Goal: Task Accomplishment & Management: Manage account settings

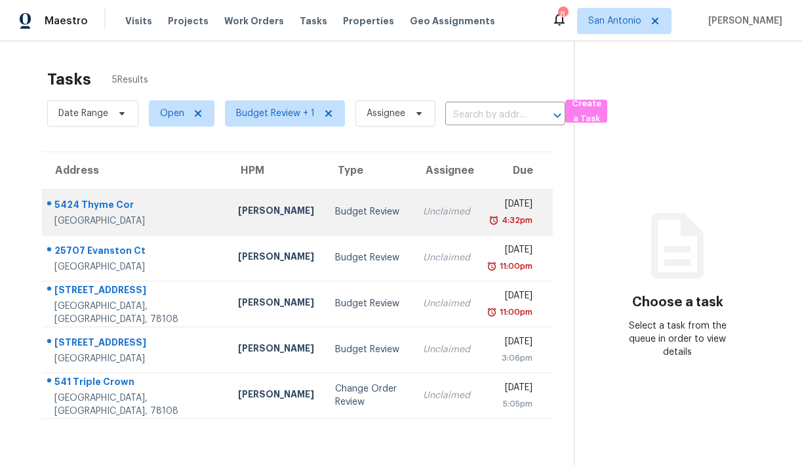
click at [97, 206] on div "5424 Thyme Cor" at bounding box center [135, 206] width 163 height 16
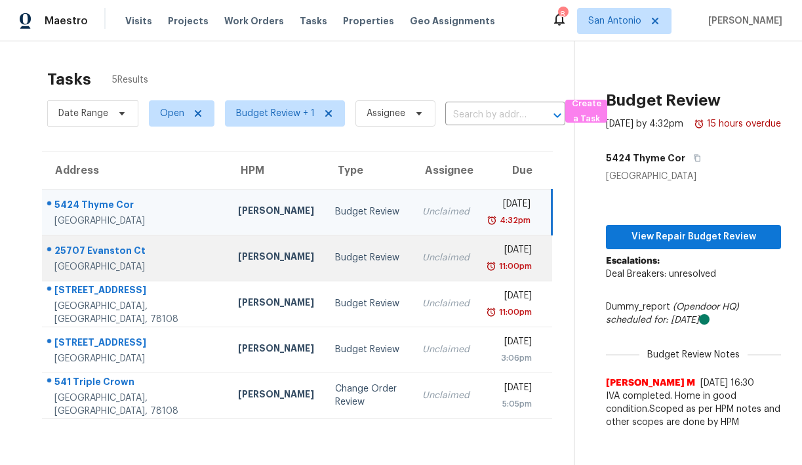
click at [93, 248] on div "25707 Evanston Ct" at bounding box center [135, 252] width 163 height 16
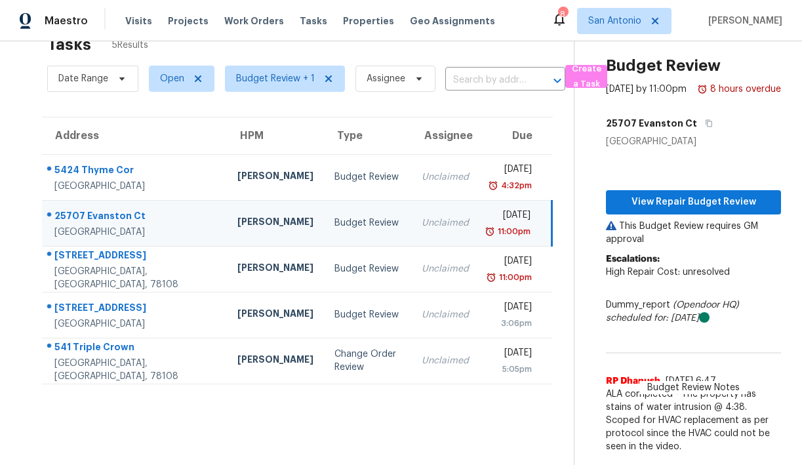
scroll to position [41, 0]
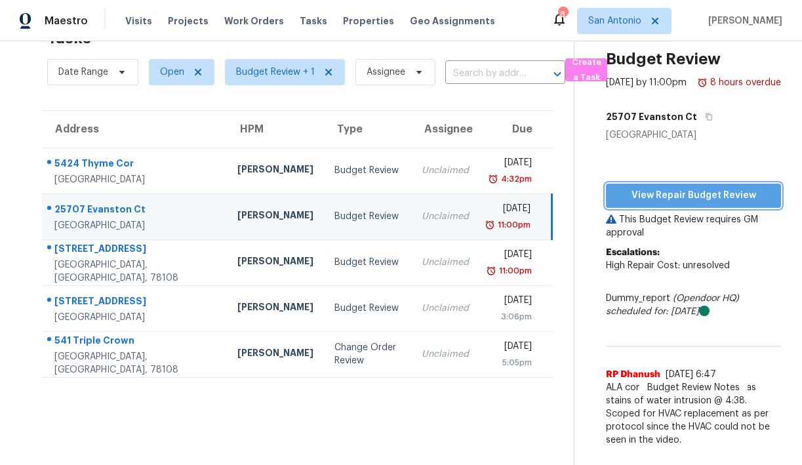
click at [681, 204] on span "View Repair Budget Review" at bounding box center [693, 195] width 154 height 16
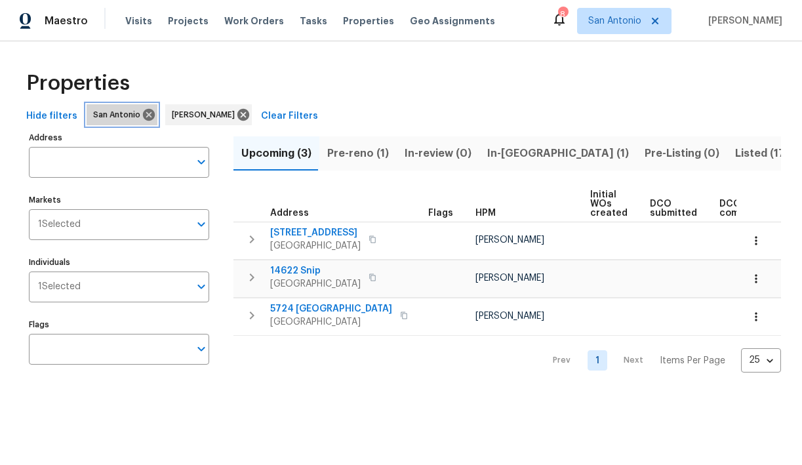
click at [117, 115] on span "San Antonio" at bounding box center [119, 114] width 52 height 13
click at [180, 222] on input "Markets" at bounding box center [135, 224] width 109 height 31
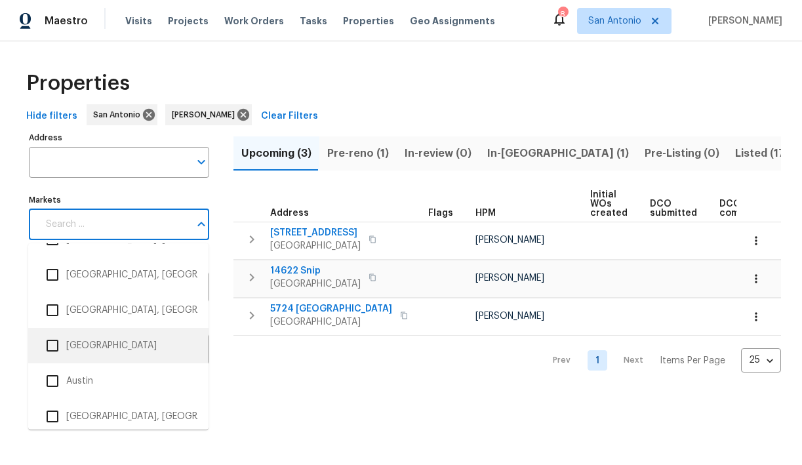
scroll to position [67, 0]
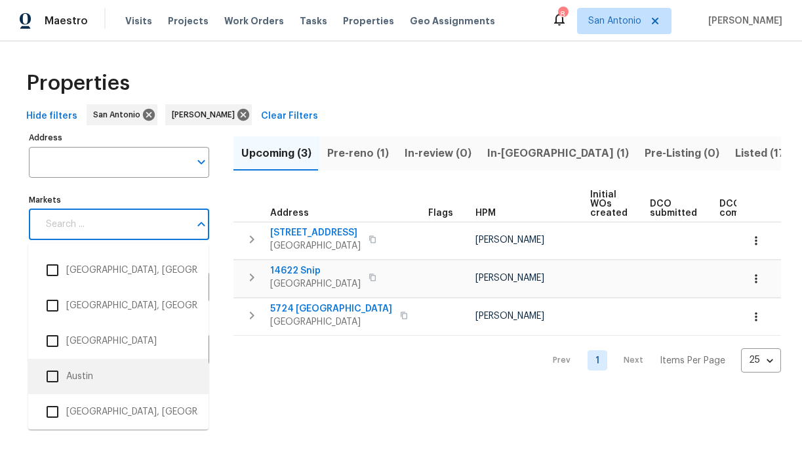
click at [81, 375] on li "Austin" at bounding box center [118, 377] width 159 height 28
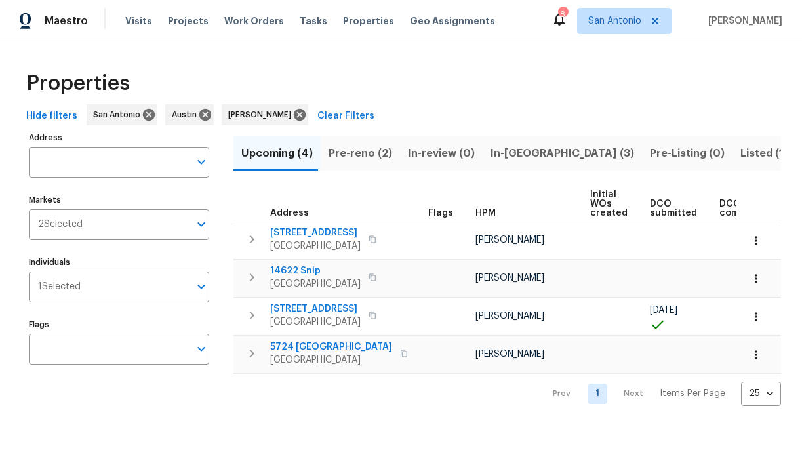
click at [373, 86] on div "Properties" at bounding box center [401, 83] width 760 height 42
click at [355, 152] on span "Pre-reno (2)" at bounding box center [360, 153] width 64 height 18
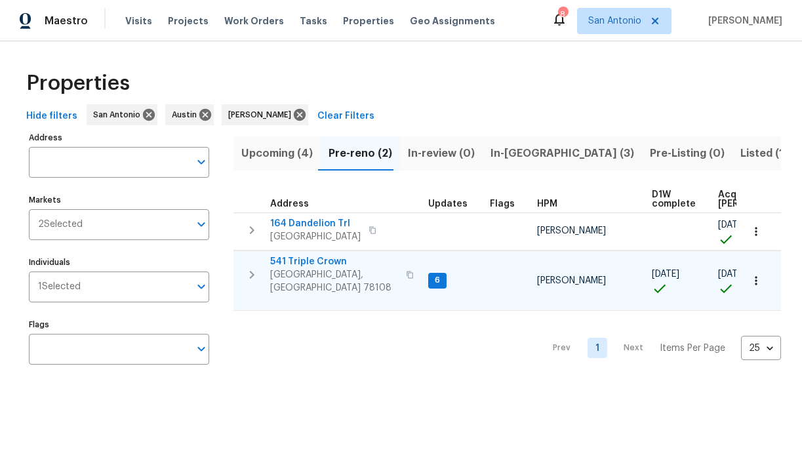
click at [292, 258] on span "541 Triple Crown" at bounding box center [334, 261] width 128 height 13
click at [755, 278] on icon "button" at bounding box center [755, 280] width 13 height 13
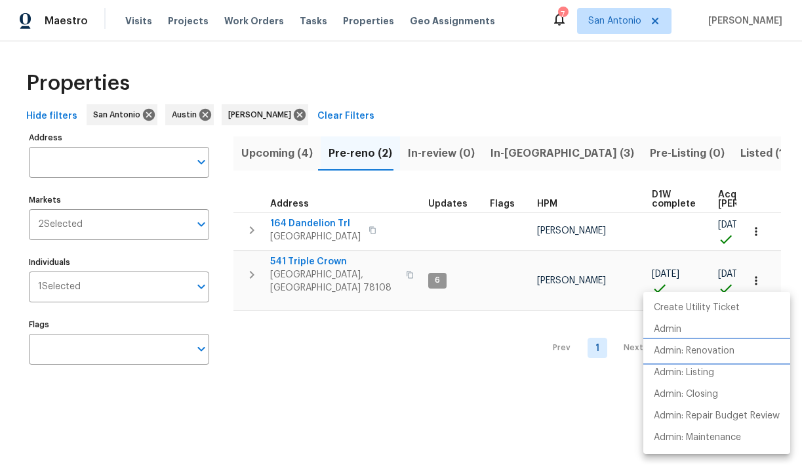
click at [691, 346] on p "Admin: Renovation" at bounding box center [694, 351] width 81 height 14
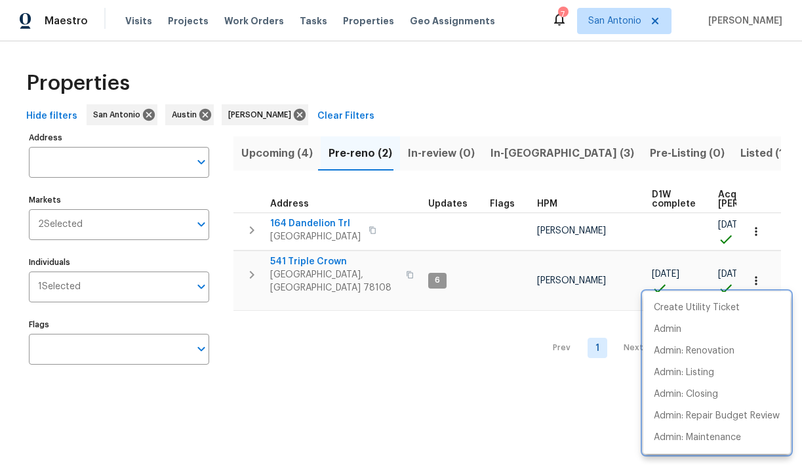
click at [134, 17] on div at bounding box center [401, 232] width 802 height 465
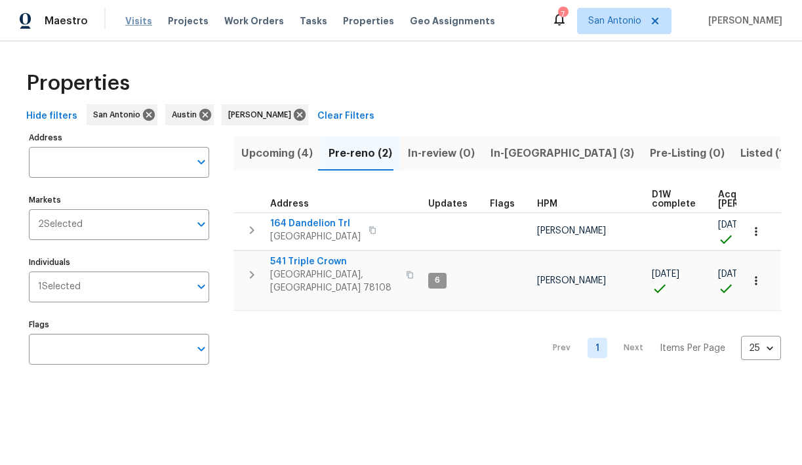
click at [138, 21] on span "Visits" at bounding box center [138, 20] width 27 height 13
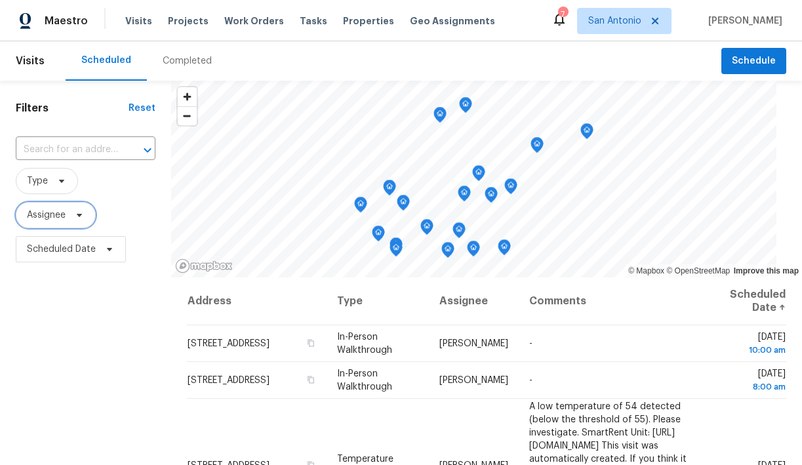
click at [77, 217] on icon at bounding box center [79, 215] width 10 height 10
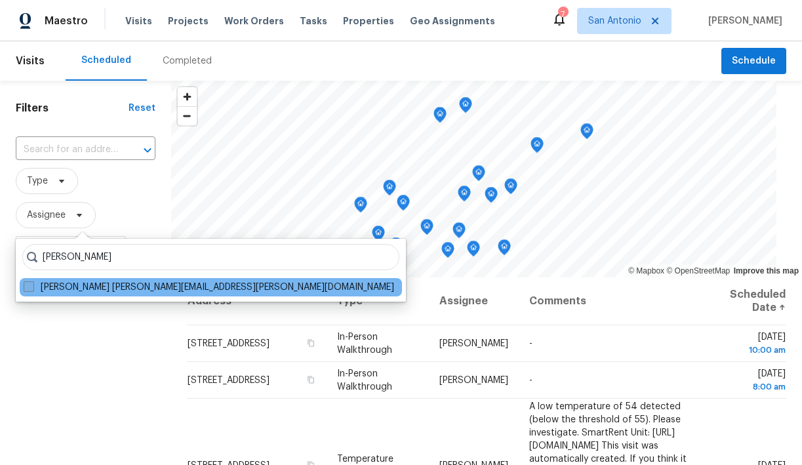
type input "felix ramos"
click at [69, 286] on label "Felix Ramos felix.ramos@opendoor.com" at bounding box center [209, 287] width 370 height 13
click at [32, 286] on input "Felix Ramos felix.ramos@opendoor.com" at bounding box center [28, 285] width 9 height 9
checkbox input "true"
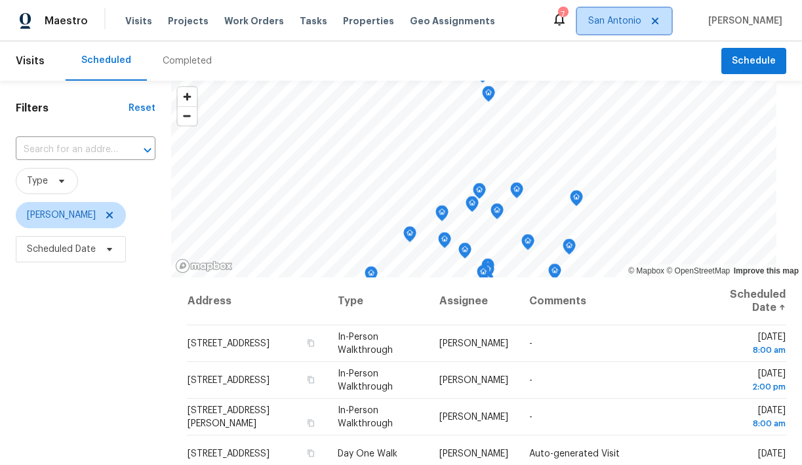
click at [640, 23] on span "San Antonio" at bounding box center [614, 20] width 53 height 13
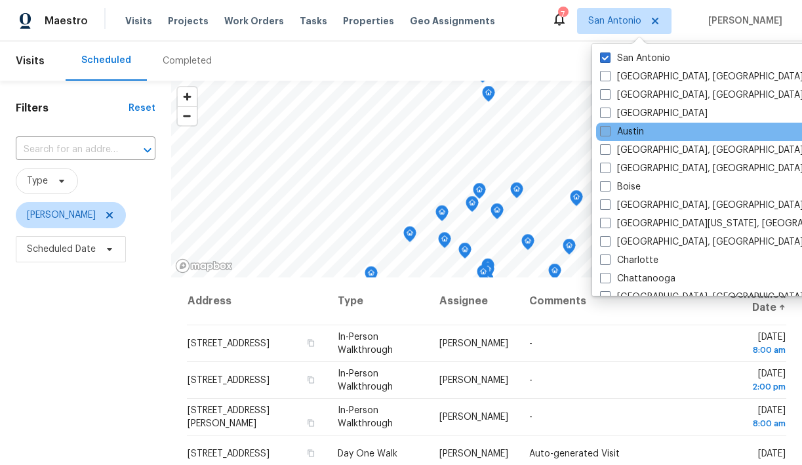
click at [610, 132] on label "Austin" at bounding box center [622, 131] width 44 height 13
click at [608, 132] on input "Austin" at bounding box center [604, 129] width 9 height 9
checkbox input "true"
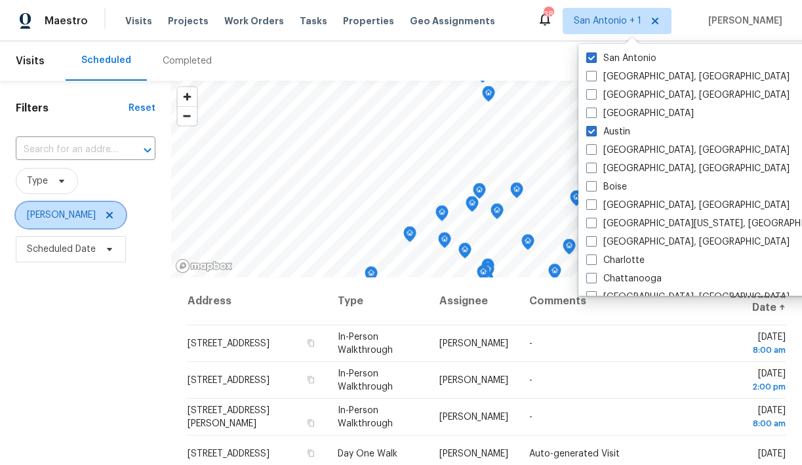
click at [58, 212] on span "[PERSON_NAME]" at bounding box center [61, 214] width 69 height 13
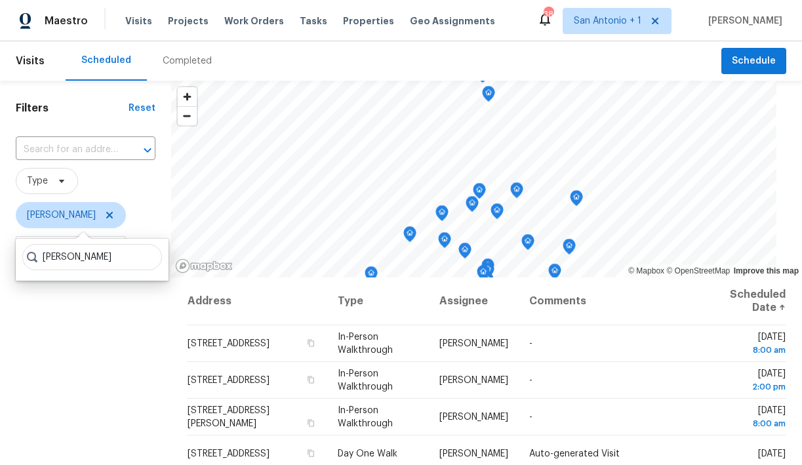
type input "chris fuentes"
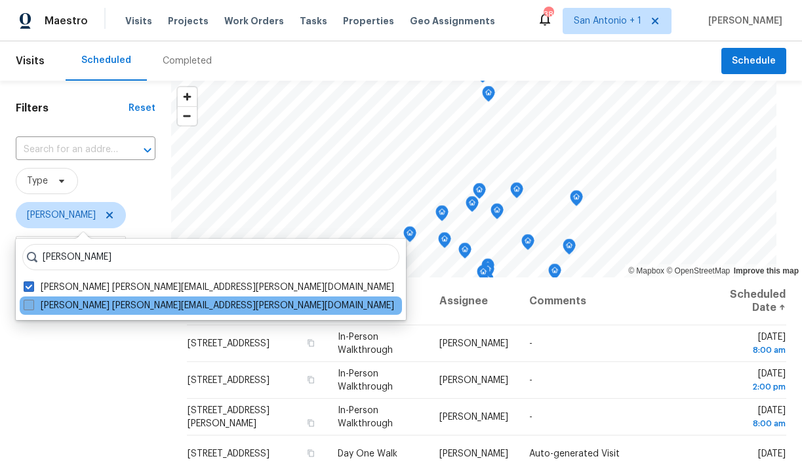
click at [108, 303] on label "Chris Fuentes chris.fuentes@opendoor.com" at bounding box center [209, 305] width 370 height 13
click at [32, 303] on input "Chris Fuentes chris.fuentes@opendoor.com" at bounding box center [28, 303] width 9 height 9
checkbox input "true"
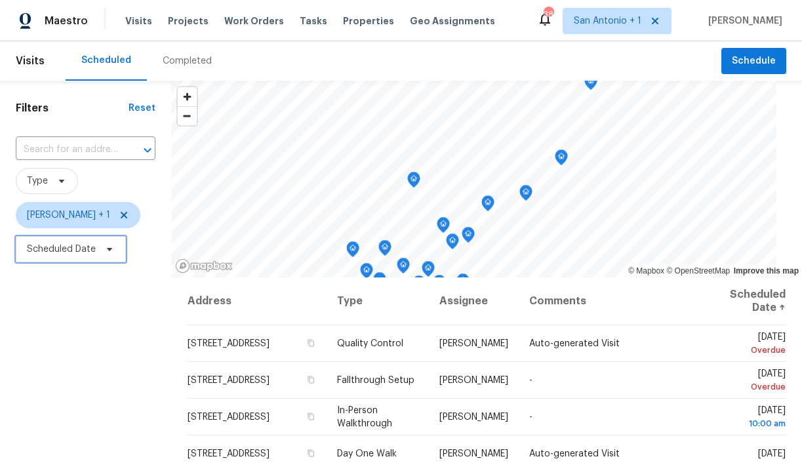
click at [108, 246] on icon at bounding box center [109, 249] width 10 height 10
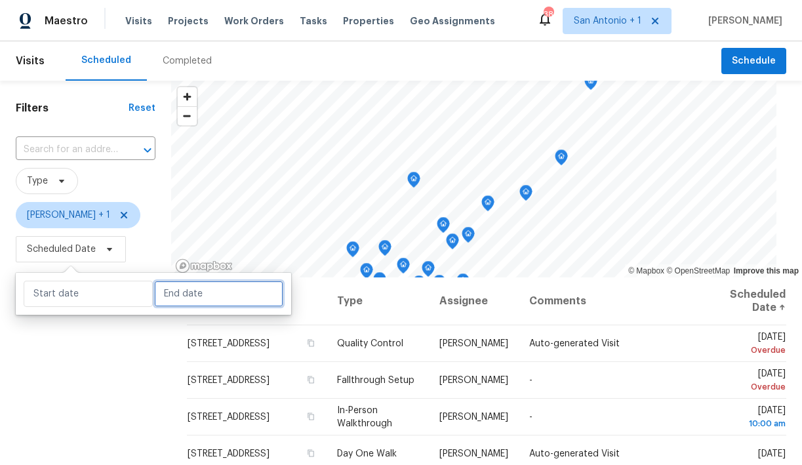
click at [188, 294] on input "text" at bounding box center [218, 294] width 129 height 26
select select "7"
select select "2025"
select select "8"
select select "2025"
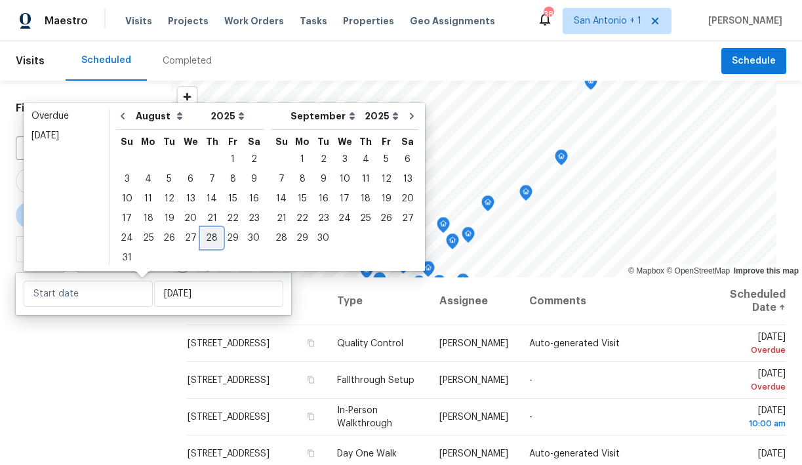
click at [209, 234] on div "28" at bounding box center [211, 238] width 21 height 18
type input "[DATE]"
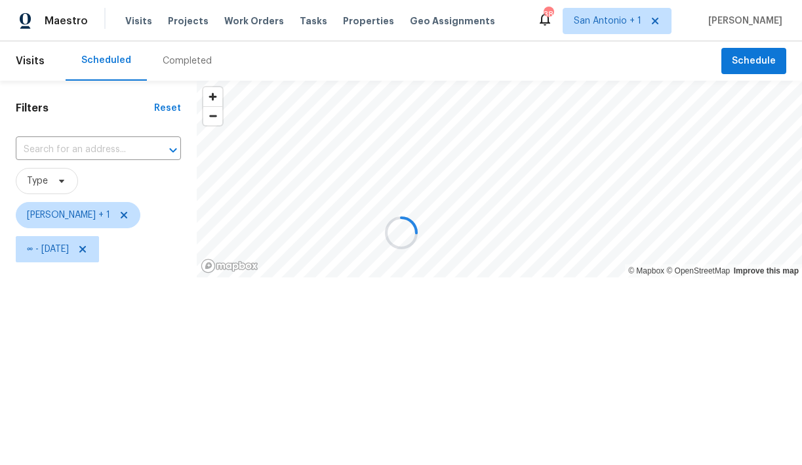
click at [127, 342] on div at bounding box center [401, 232] width 802 height 465
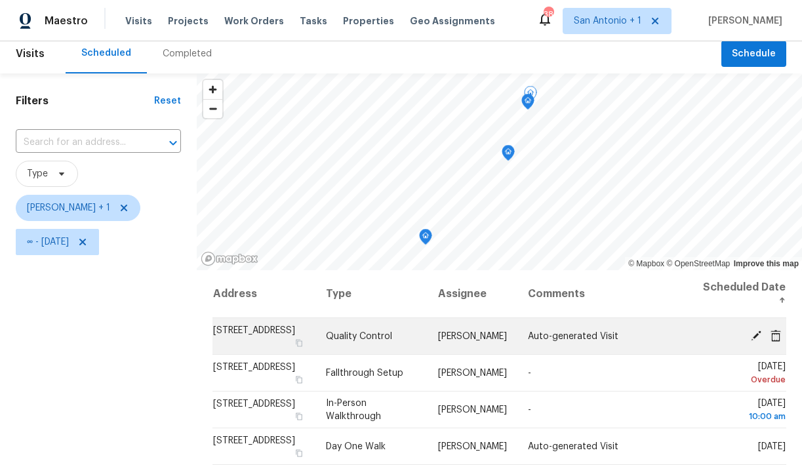
scroll to position [4, 0]
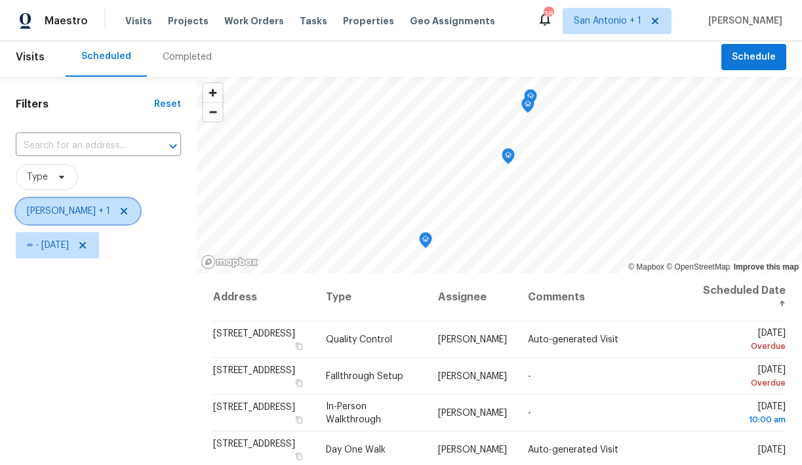
click at [64, 212] on span "Felix Ramos + 1" at bounding box center [68, 211] width 83 height 13
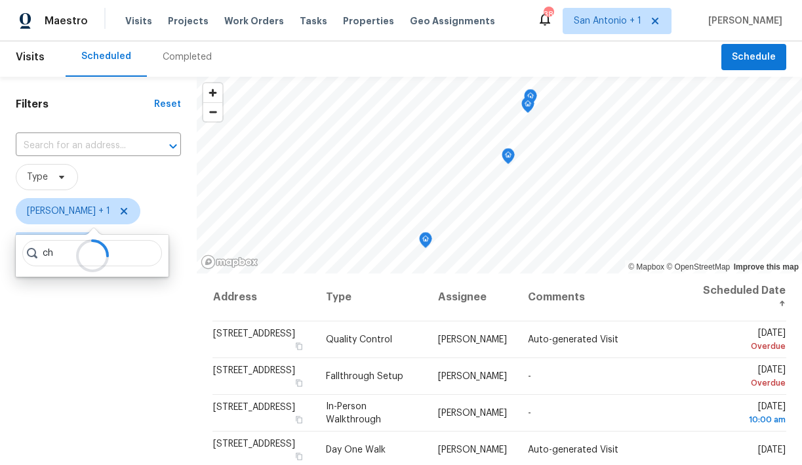
type input "c"
type input "sheila cooksey"
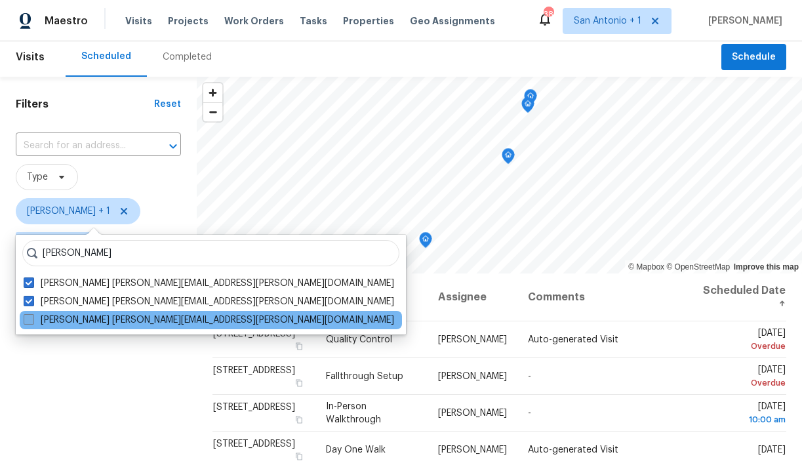
click at [67, 323] on label "Sheila Cooksey sheila.cooksey@opendoor.com" at bounding box center [209, 319] width 370 height 13
click at [32, 322] on input "Sheila Cooksey sheila.cooksey@opendoor.com" at bounding box center [28, 317] width 9 height 9
checkbox input "true"
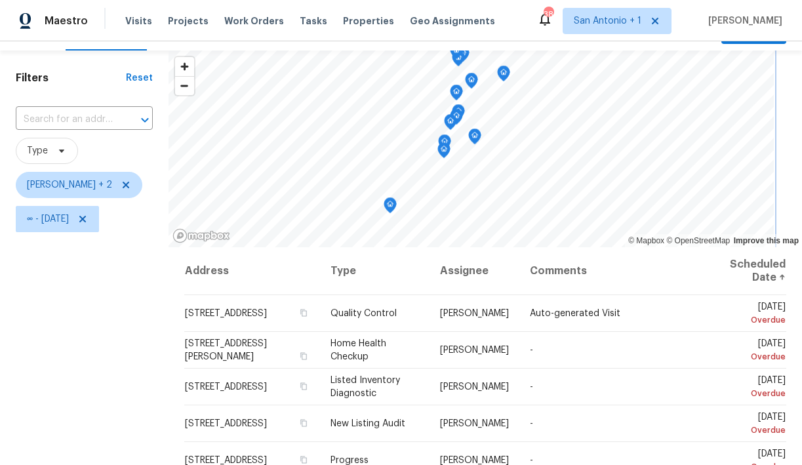
scroll to position [31, 0]
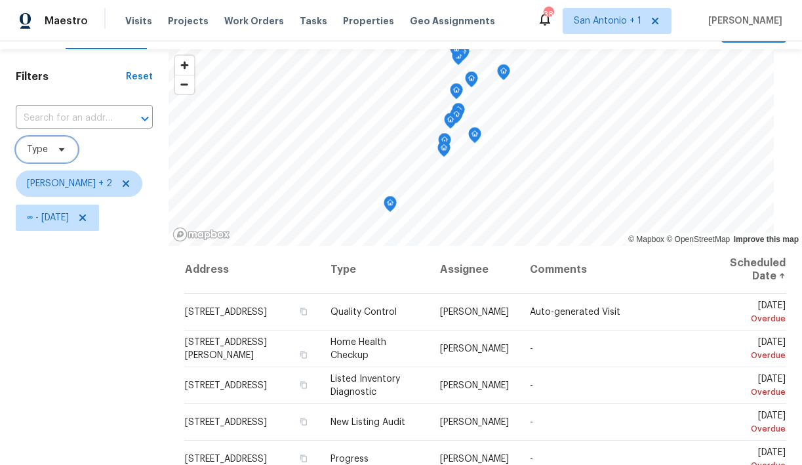
click at [56, 149] on icon at bounding box center [61, 149] width 10 height 10
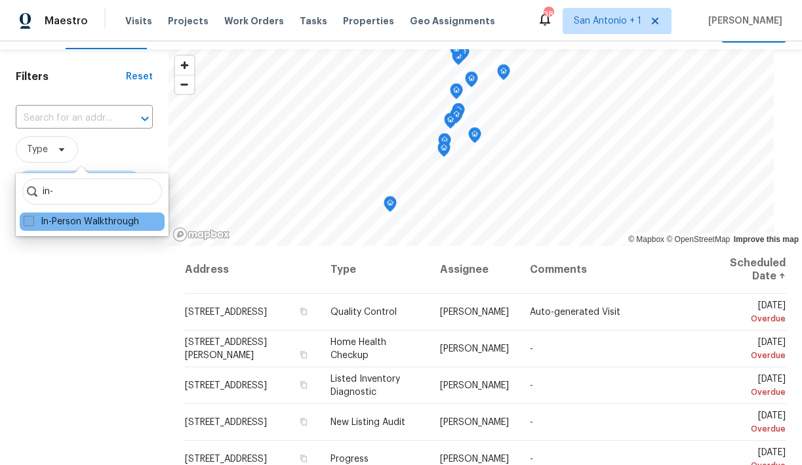
type input "in-"
click at [71, 226] on label "In-Person Walkthrough" at bounding box center [81, 221] width 115 height 13
click at [32, 224] on input "In-Person Walkthrough" at bounding box center [28, 219] width 9 height 9
checkbox input "true"
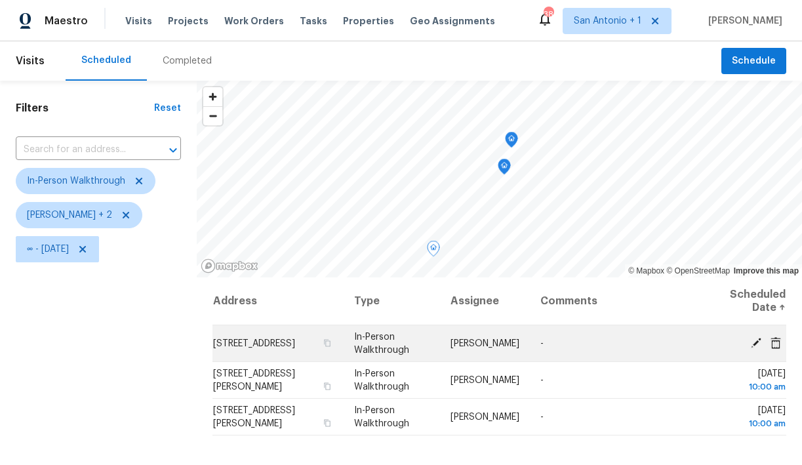
click at [756, 338] on icon at bounding box center [756, 342] width 12 height 12
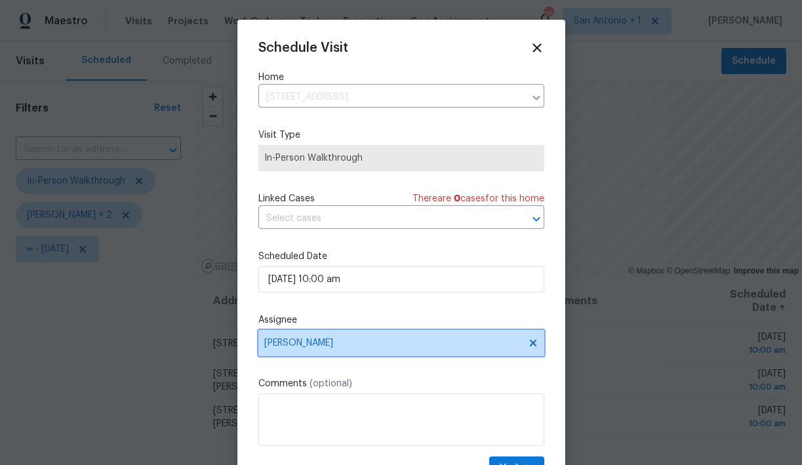
click at [296, 342] on span "[PERSON_NAME]" at bounding box center [392, 343] width 257 height 10
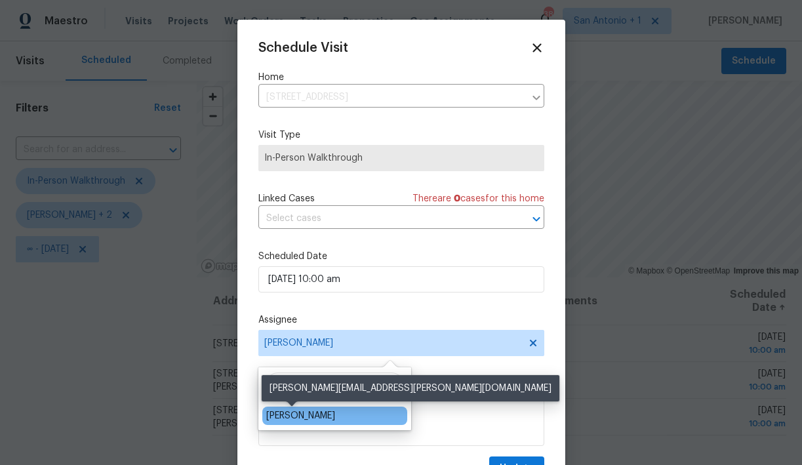
type input "felix"
click at [288, 416] on div "[PERSON_NAME]" at bounding box center [300, 415] width 69 height 13
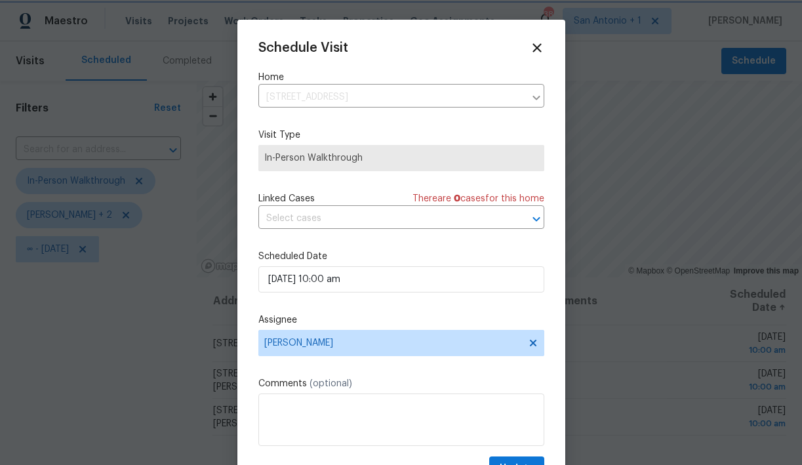
scroll to position [24, 0]
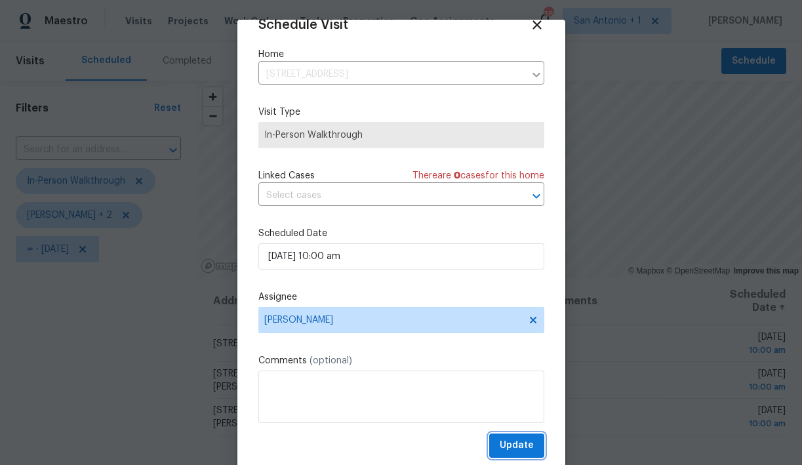
click at [527, 443] on span "Update" at bounding box center [517, 445] width 34 height 16
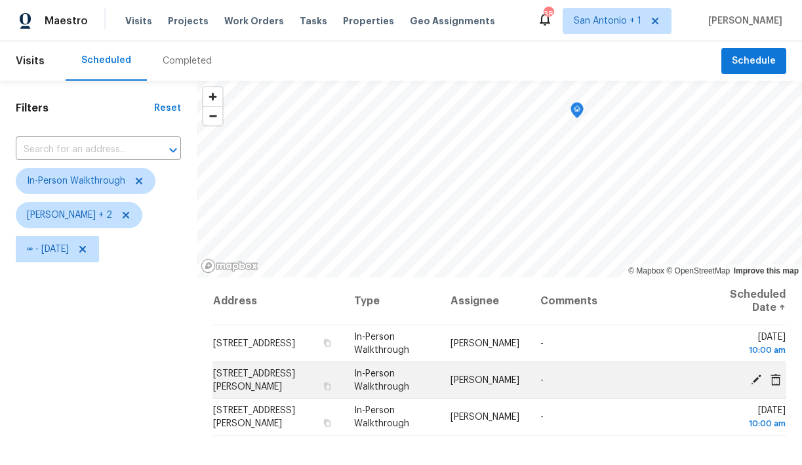
click at [755, 376] on icon at bounding box center [756, 379] width 12 height 12
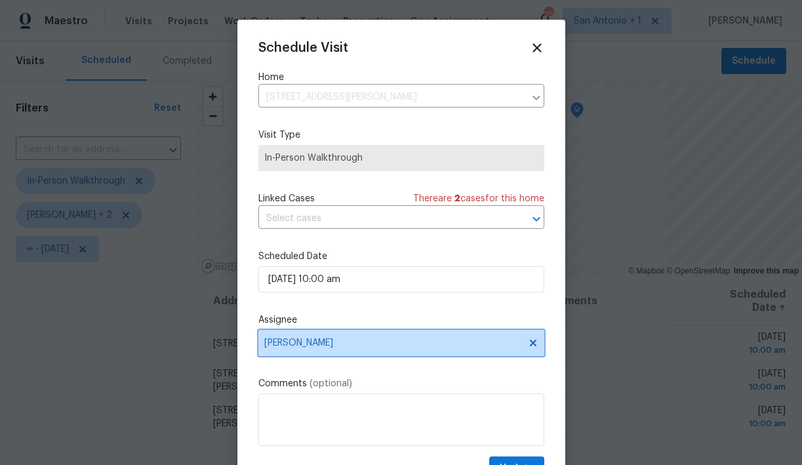
click at [304, 340] on span "[PERSON_NAME]" at bounding box center [392, 343] width 257 height 10
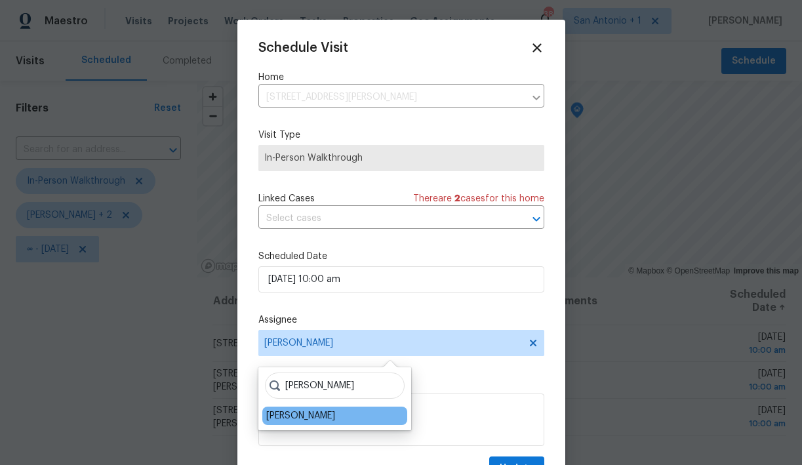
type input "chris"
click at [294, 414] on div "[PERSON_NAME]" at bounding box center [300, 415] width 69 height 13
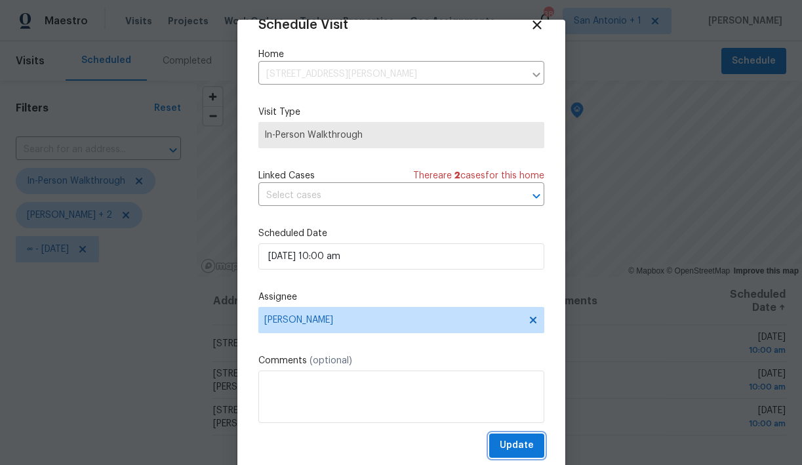
click at [508, 447] on span "Update" at bounding box center [517, 445] width 34 height 16
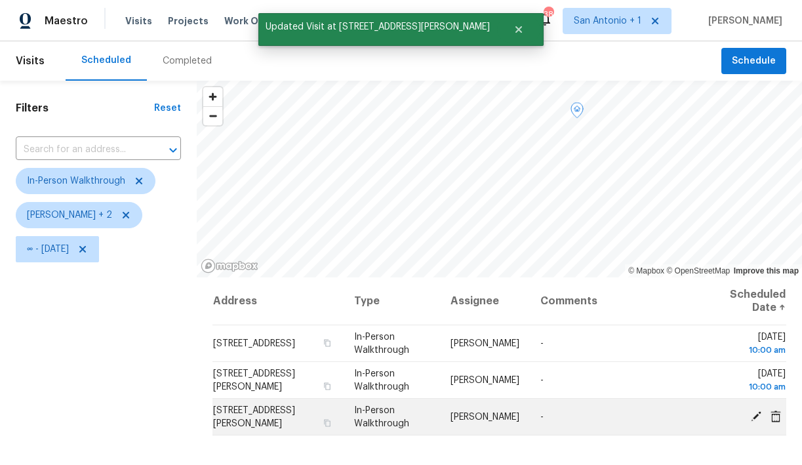
click at [760, 412] on icon at bounding box center [756, 415] width 10 height 10
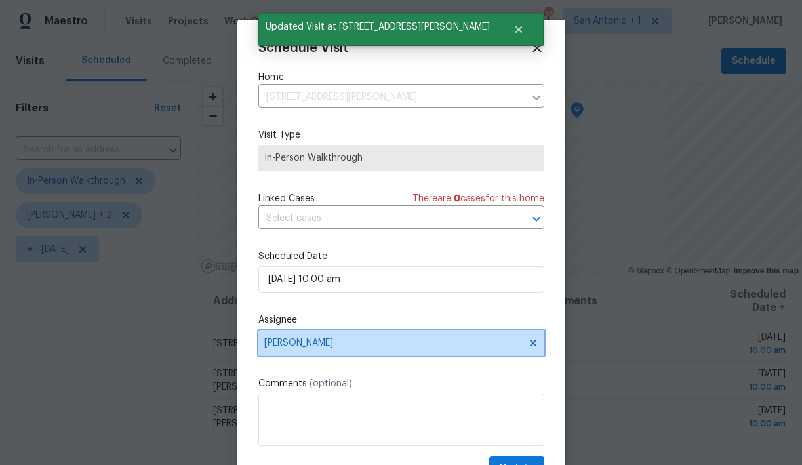
click at [305, 344] on span "[PERSON_NAME]" at bounding box center [392, 343] width 257 height 10
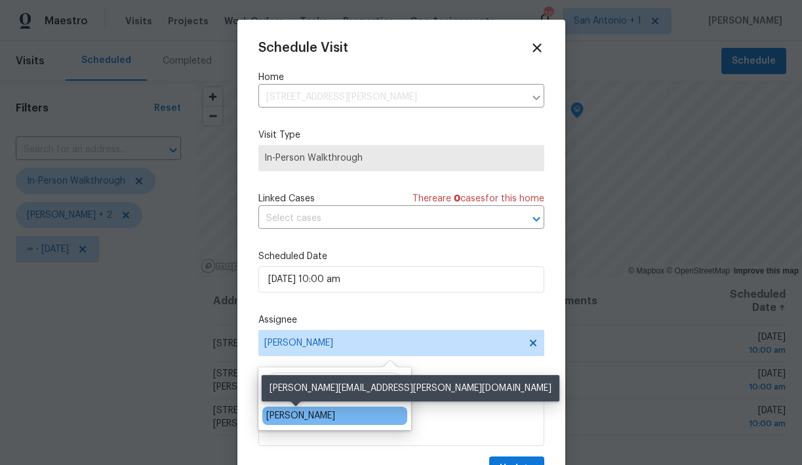
type input "chris"
click at [302, 418] on div "[PERSON_NAME]" at bounding box center [300, 415] width 69 height 13
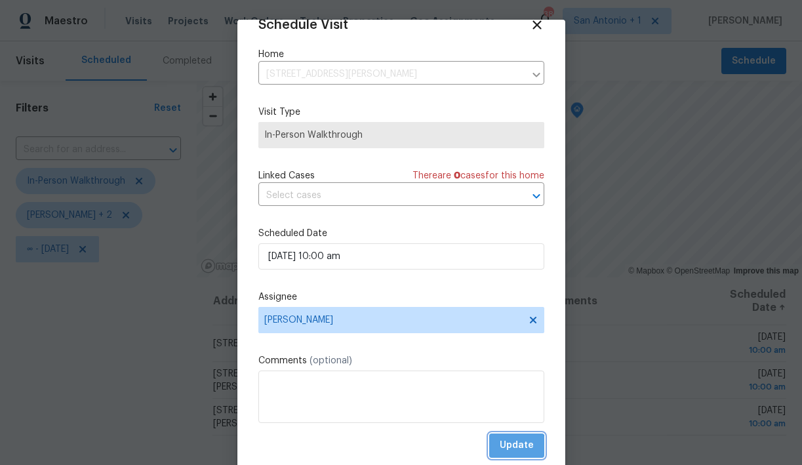
click at [517, 447] on span "Update" at bounding box center [517, 445] width 34 height 16
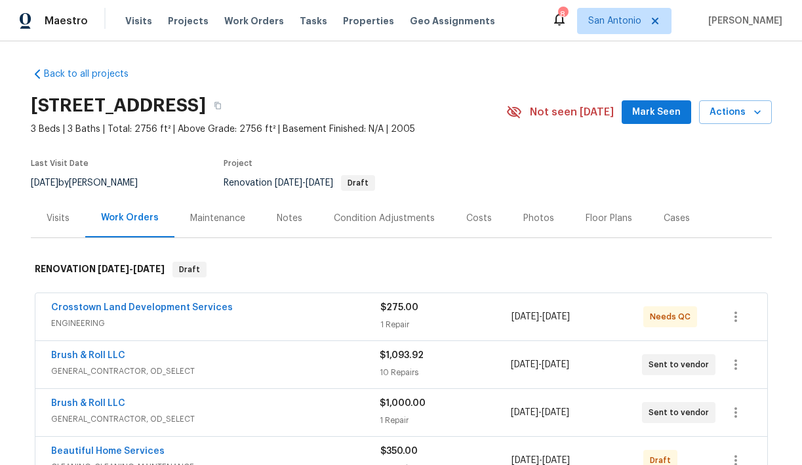
click at [648, 110] on span "Mark Seen" at bounding box center [656, 112] width 49 height 16
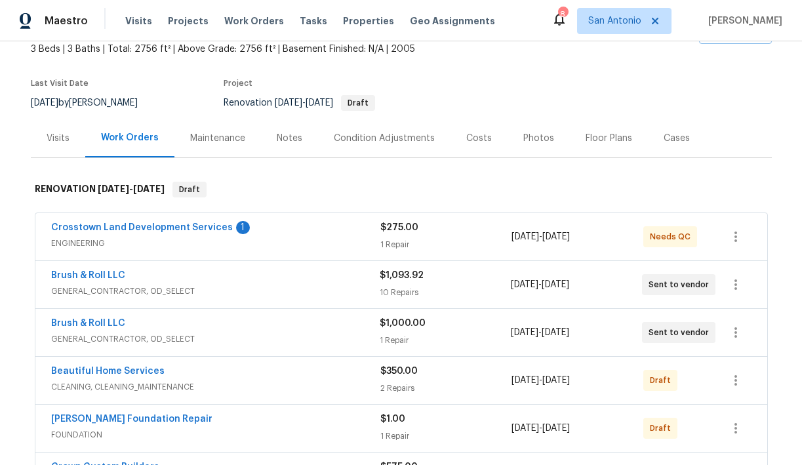
scroll to position [79, 0]
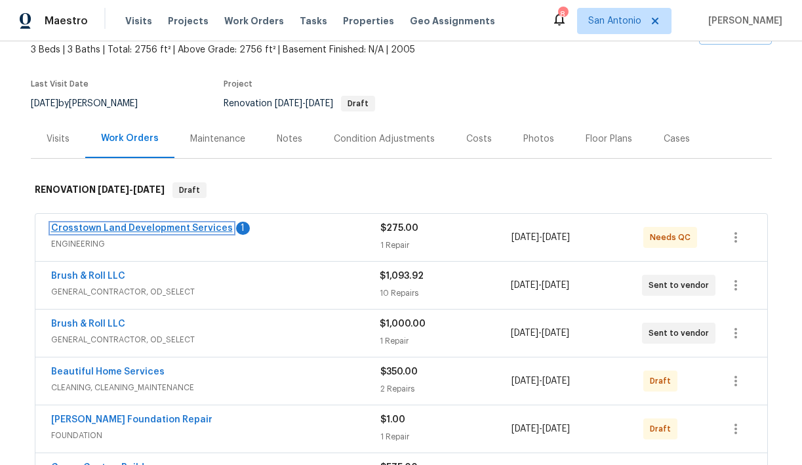
click at [183, 230] on link "Crosstown Land Development Services" at bounding box center [142, 228] width 182 height 9
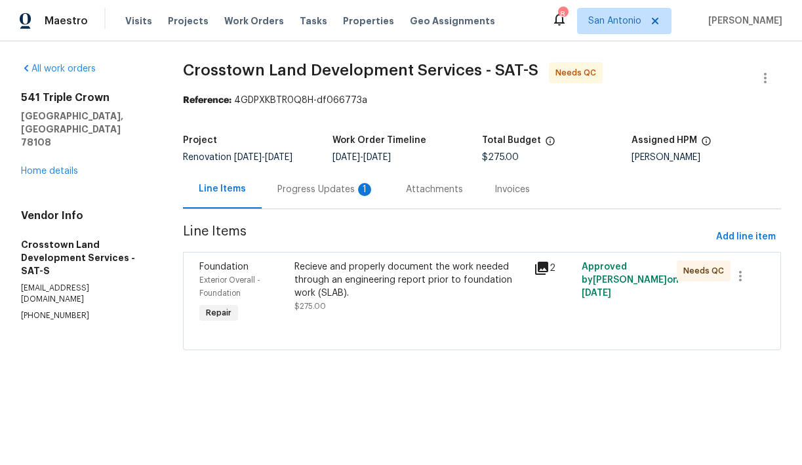
click at [336, 190] on div "Progress Updates 1" at bounding box center [325, 189] width 97 height 13
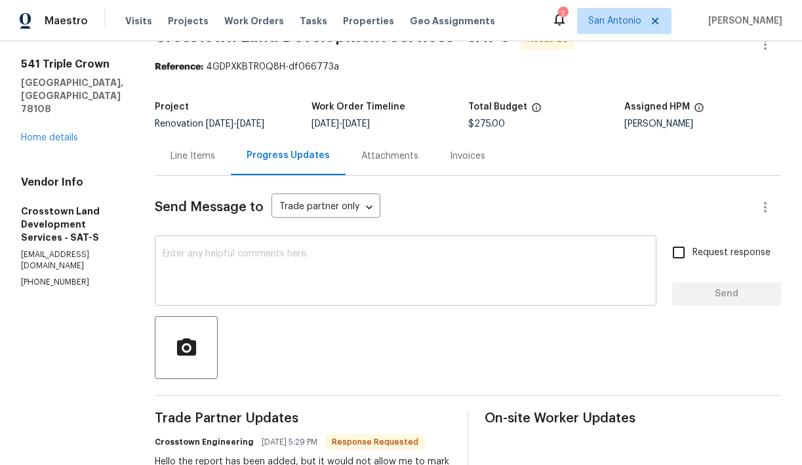
scroll to position [11, 0]
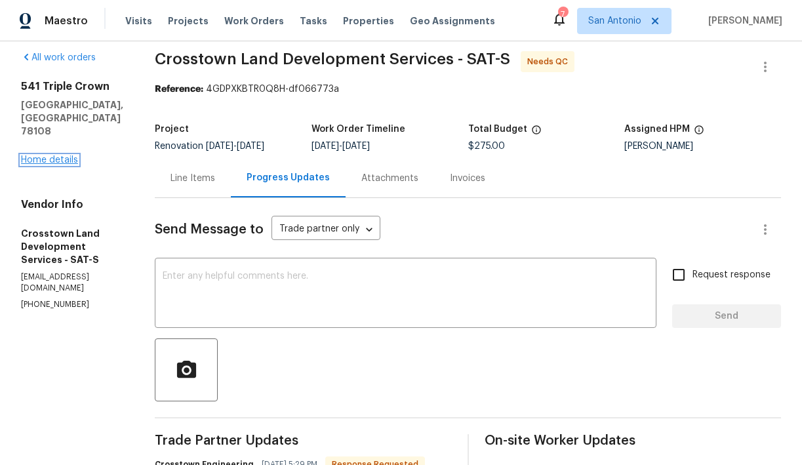
click at [54, 155] on link "Home details" at bounding box center [49, 159] width 57 height 9
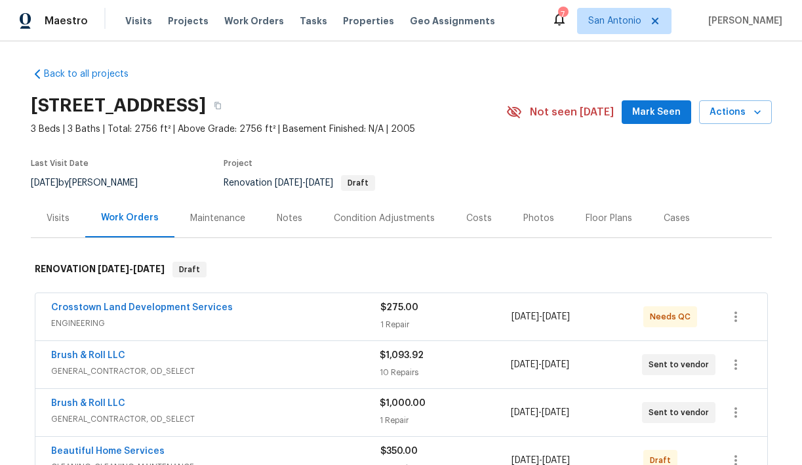
scroll to position [2, 0]
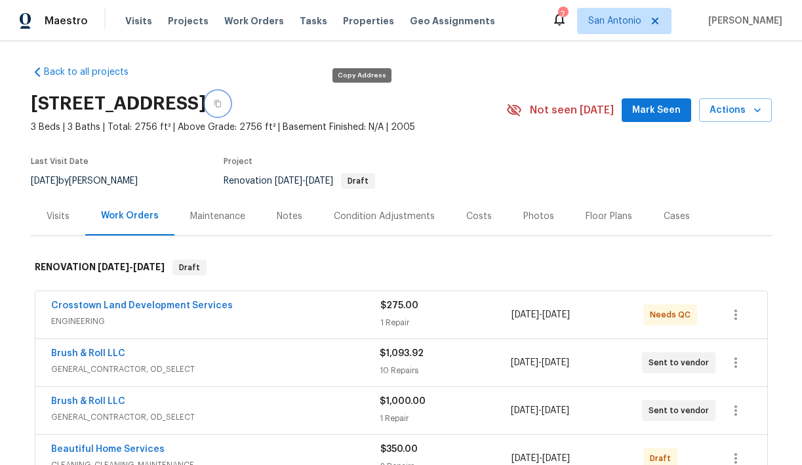
click at [222, 102] on icon "button" at bounding box center [218, 104] width 8 height 8
click at [648, 106] on span "Mark Seen" at bounding box center [656, 110] width 49 height 16
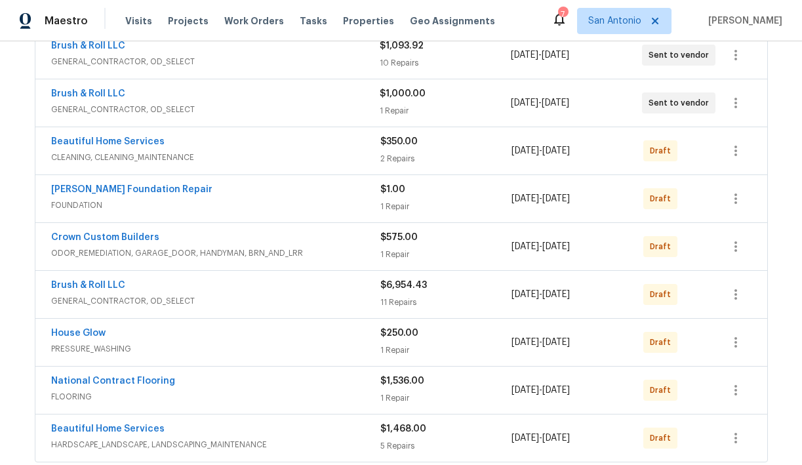
scroll to position [311, 0]
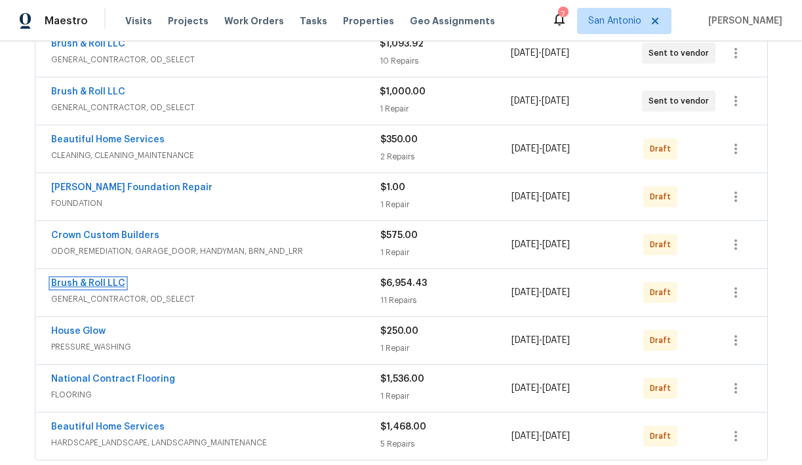
click at [91, 282] on link "Brush & Roll LLC" at bounding box center [88, 283] width 74 height 9
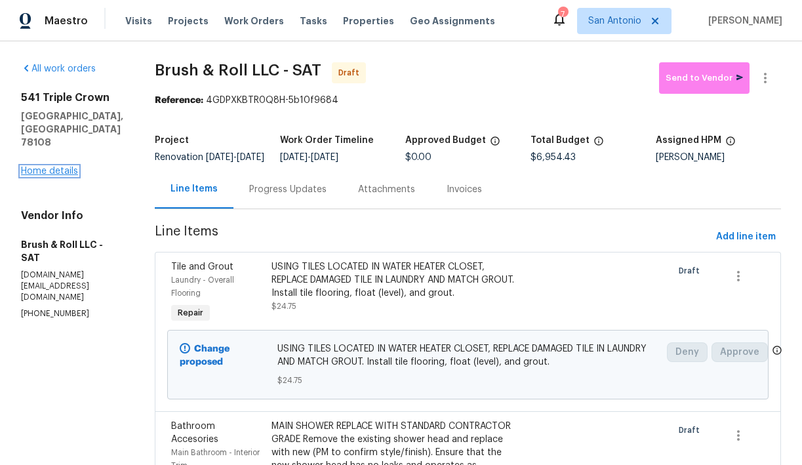
click at [60, 167] on link "Home details" at bounding box center [49, 171] width 57 height 9
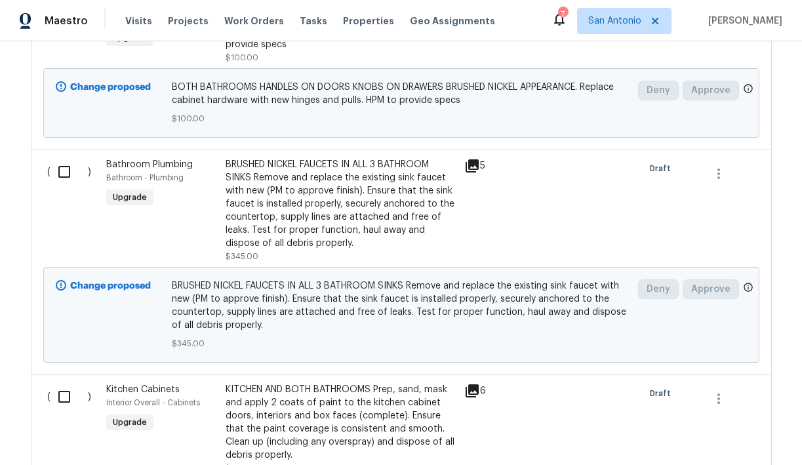
scroll to position [917, 0]
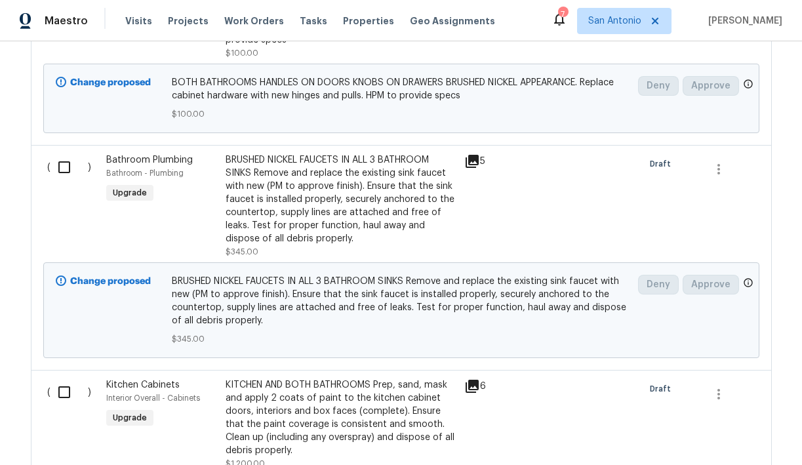
click at [300, 218] on div "BRUSHED NICKEL FAUCETS IN ALL 3 BATHROOM SINKS Remove and replace the existing …" at bounding box center [341, 199] width 231 height 92
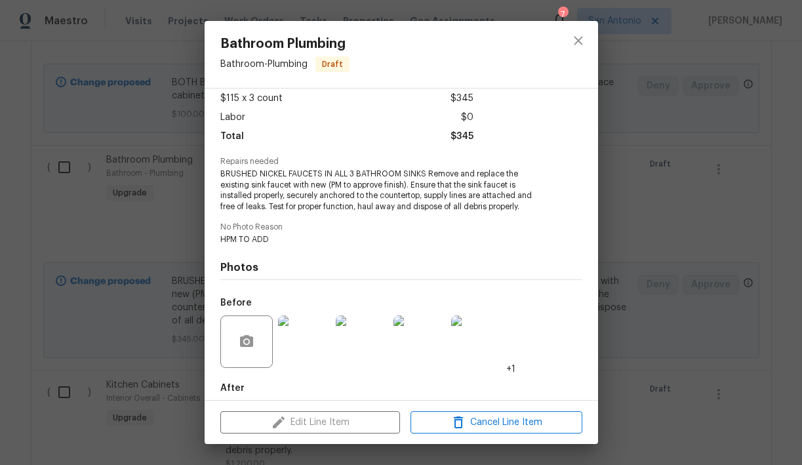
scroll to position [77, 0]
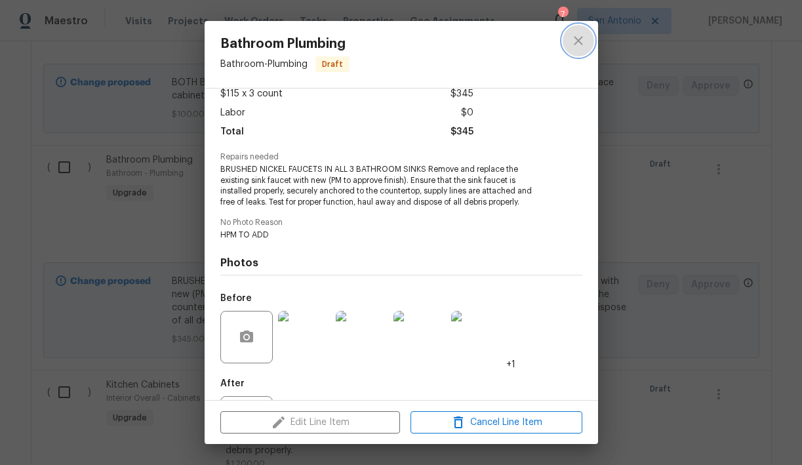
click at [577, 39] on icon "close" at bounding box center [578, 40] width 9 height 9
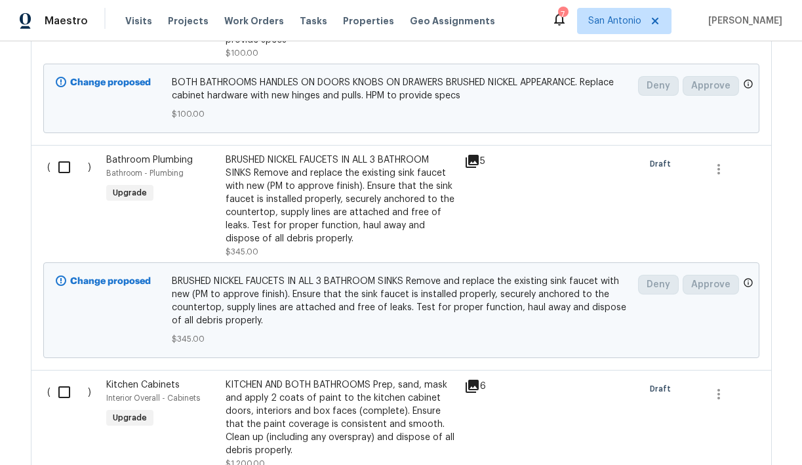
click at [239, 220] on div "BRUSHED NICKEL FAUCETS IN ALL 3 BATHROOM SINKS Remove and replace the existing …" at bounding box center [341, 199] width 231 height 92
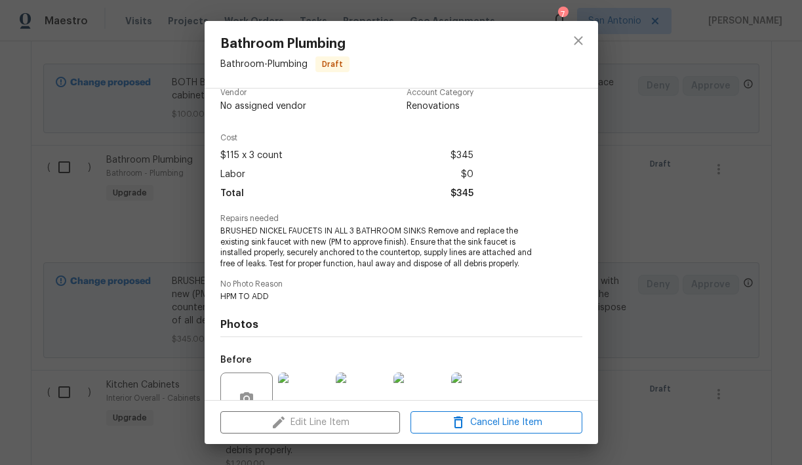
scroll to position [10, 0]
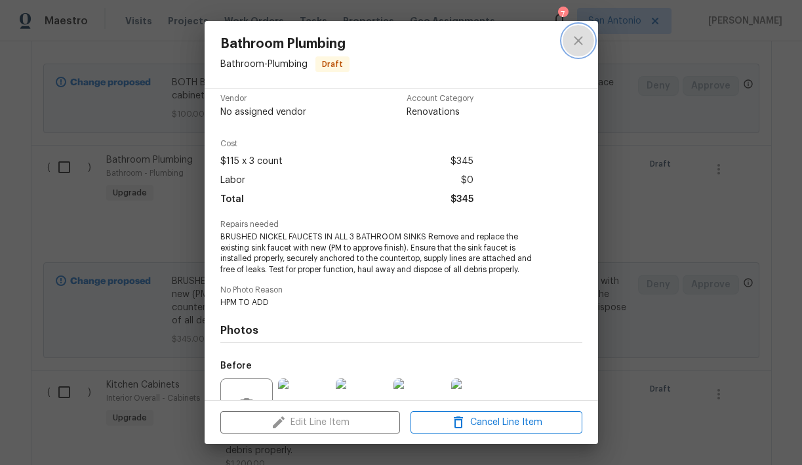
click at [578, 41] on icon "close" at bounding box center [578, 40] width 9 height 9
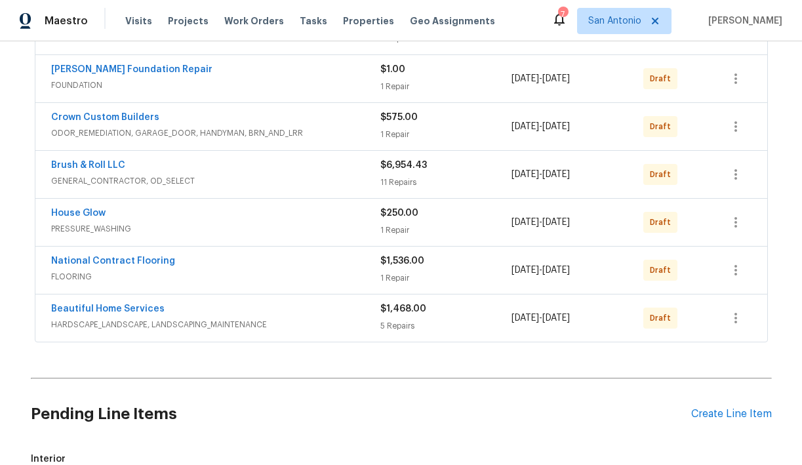
scroll to position [0, 0]
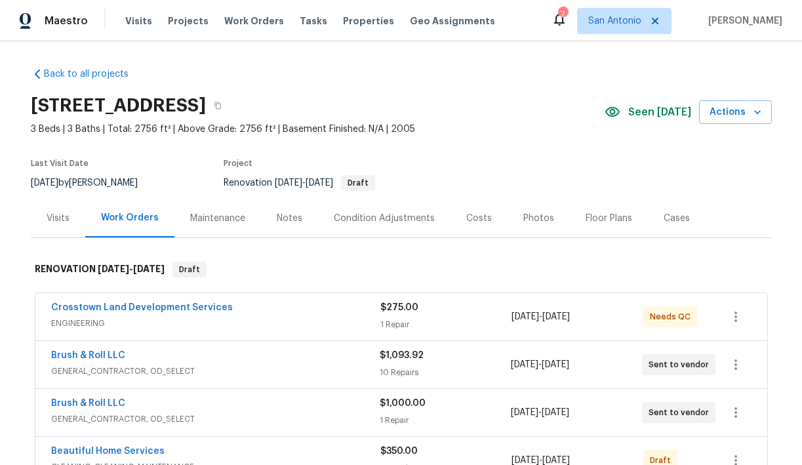
click at [285, 216] on div "Notes" at bounding box center [290, 218] width 26 height 13
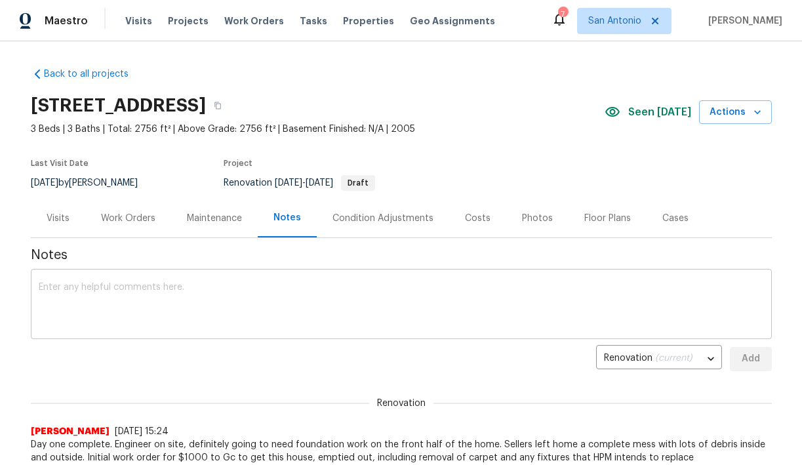
click at [279, 284] on textarea at bounding box center [401, 306] width 725 height 46
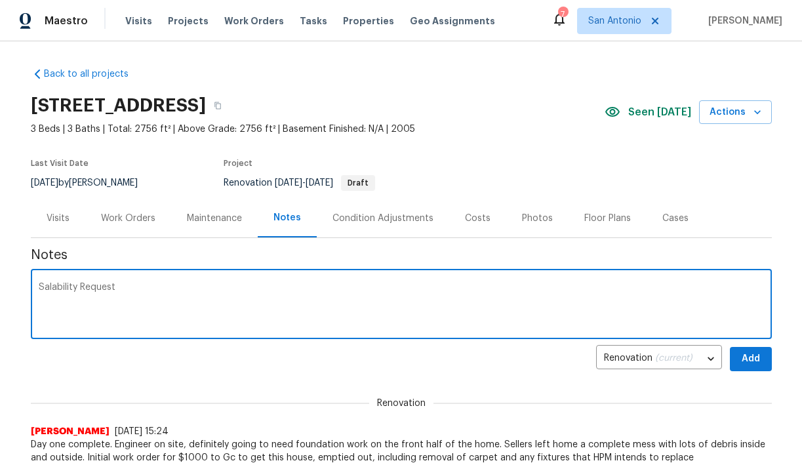
paste textarea "https://opendoor.slack.com/archives/C02LY124URZ/p1756386445231749"
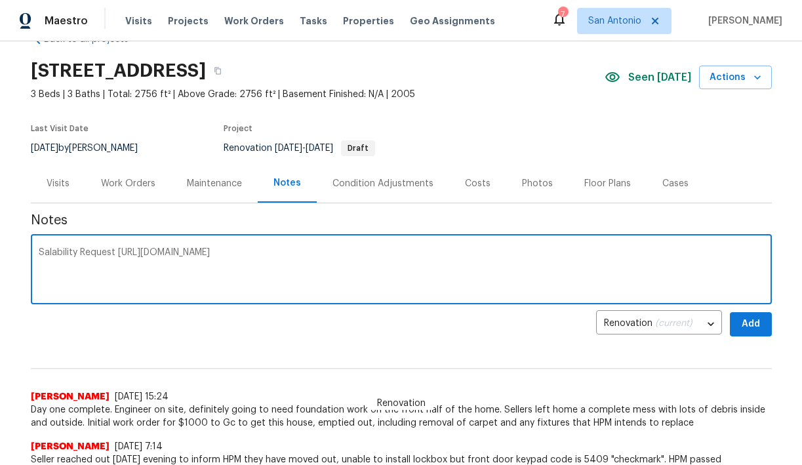
scroll to position [37, 0]
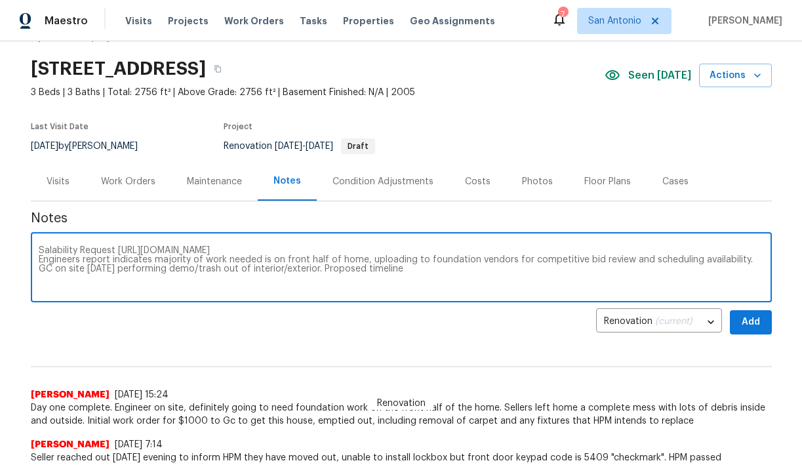
click at [313, 268] on textarea "Salability Request https://opendoor.slack.com/archives/C02LY124URZ/p17563864452…" at bounding box center [401, 269] width 725 height 46
click at [149, 277] on textarea "Salability Request https://opendoor.slack.com/archives/C02LY124URZ/p17563864452…" at bounding box center [401, 269] width 725 height 46
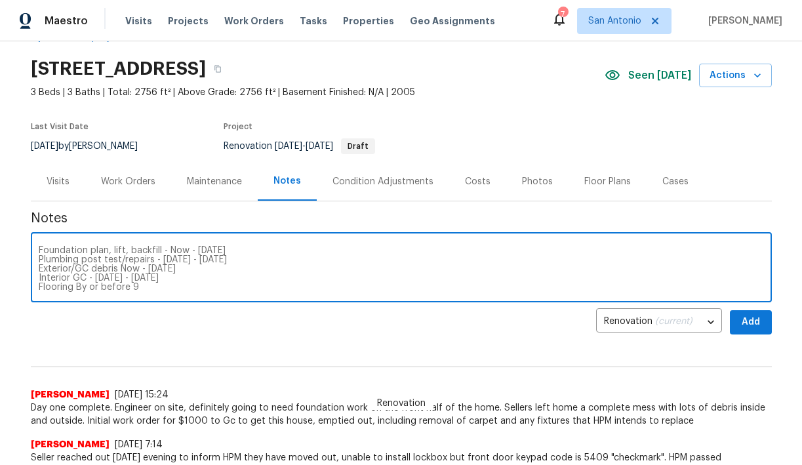
type textarea "Salability Request https://opendoor.slack.com/archives/C02LY124URZ/p17563864452…"
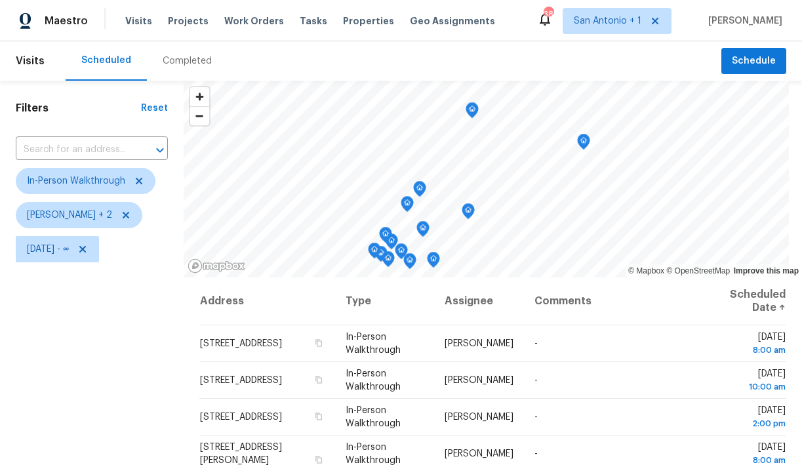
scroll to position [25, 0]
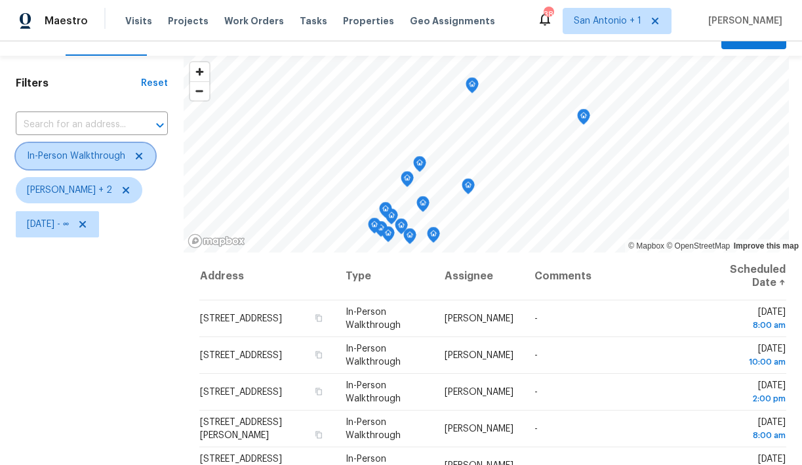
click at [140, 157] on icon at bounding box center [139, 156] width 10 height 10
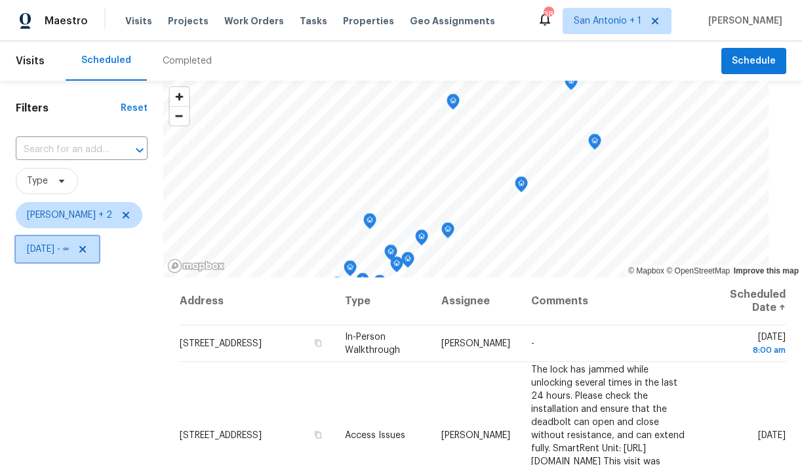
click at [88, 247] on icon at bounding box center [82, 249] width 10 height 10
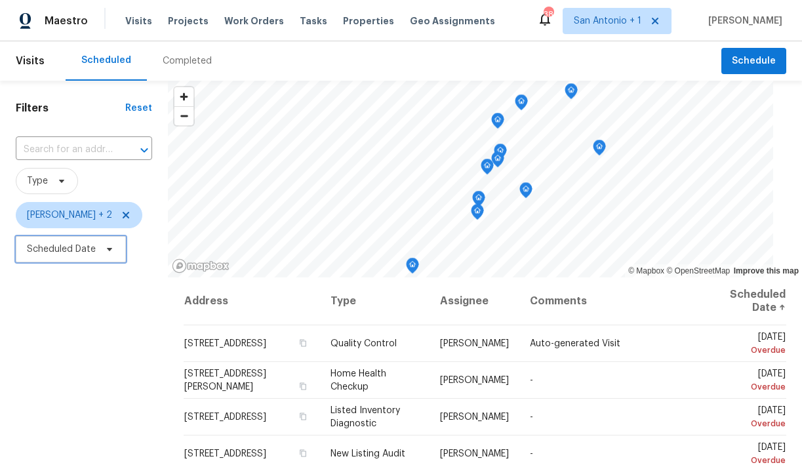
click at [106, 247] on icon at bounding box center [109, 249] width 10 height 10
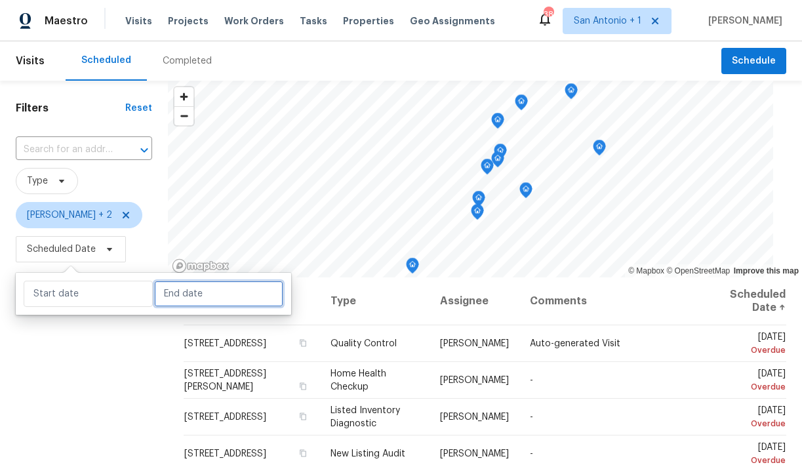
click at [161, 296] on input "text" at bounding box center [218, 294] width 129 height 26
select select "7"
select select "2025"
select select "8"
select select "2025"
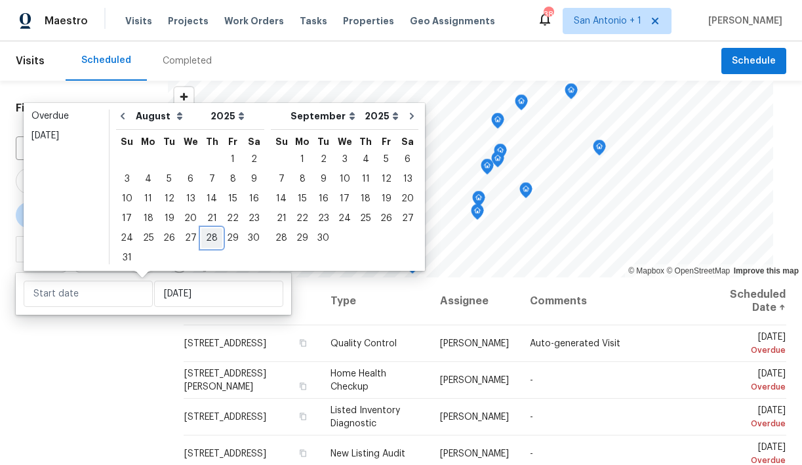
click at [206, 241] on div "28" at bounding box center [211, 238] width 21 height 18
type input "[DATE]"
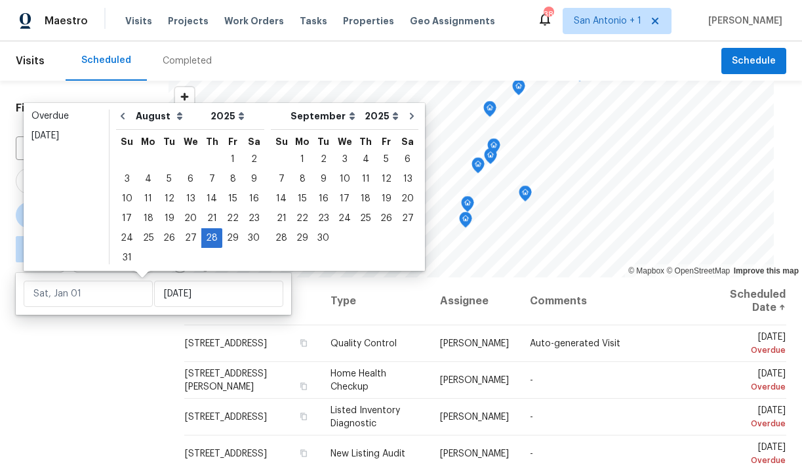
click at [109, 361] on div "Filters Reset ​ Type [PERSON_NAME] + 2 ∞ - [DATE]" at bounding box center [84, 365] width 168 height 568
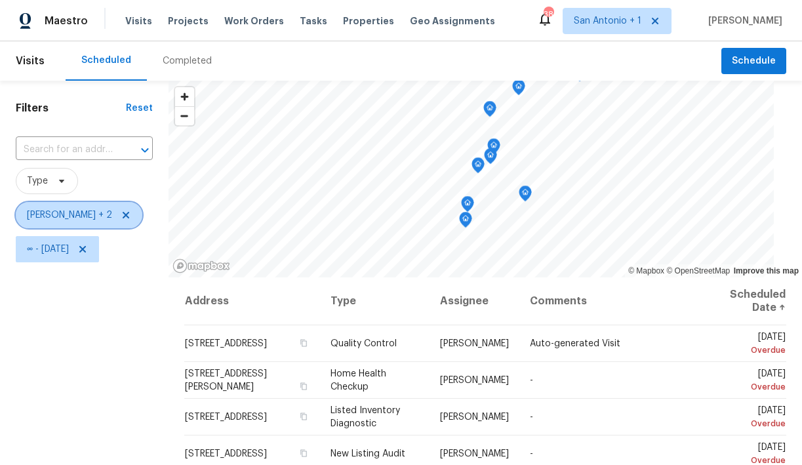
click at [93, 214] on span "[PERSON_NAME] + 2" at bounding box center [69, 214] width 85 height 13
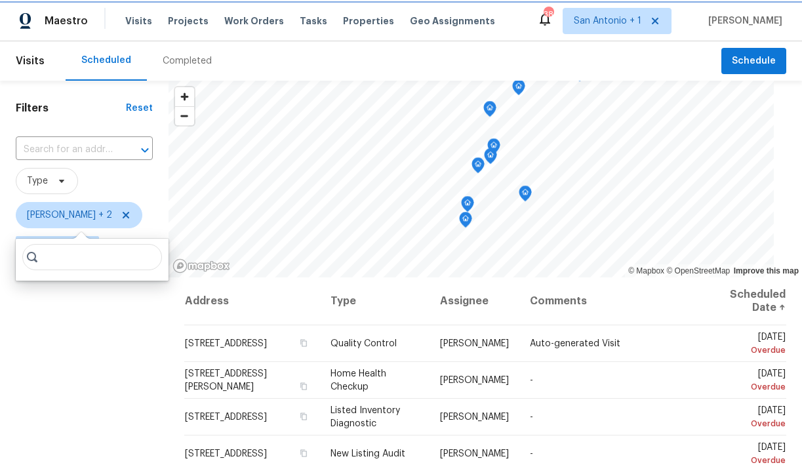
click at [123, 214] on icon at bounding box center [126, 215] width 7 height 7
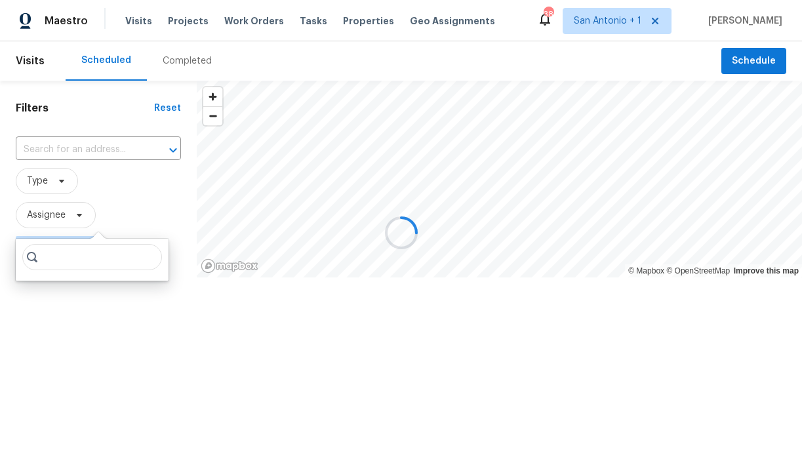
click at [57, 210] on div at bounding box center [401, 232] width 802 height 465
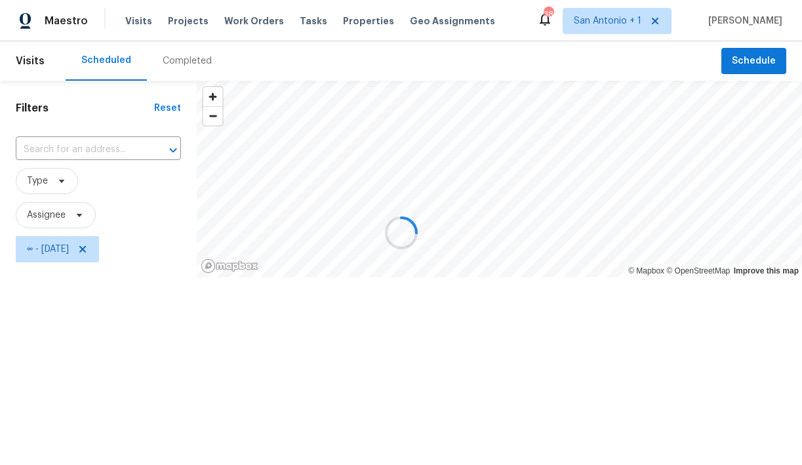
click at [61, 214] on div at bounding box center [401, 232] width 802 height 465
click at [79, 216] on div at bounding box center [401, 232] width 802 height 465
click at [39, 212] on div at bounding box center [401, 232] width 802 height 465
click at [68, 224] on div at bounding box center [401, 232] width 802 height 465
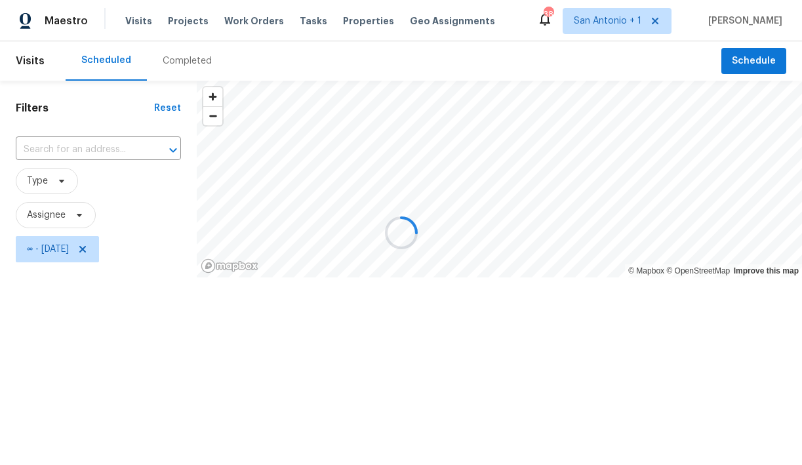
click at [79, 216] on div at bounding box center [401, 232] width 802 height 465
